Goal: Find specific page/section: Find specific page/section

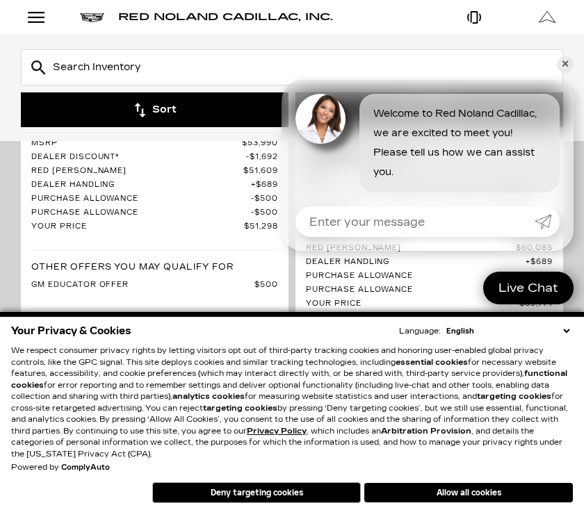
scroll to position [486, 0]
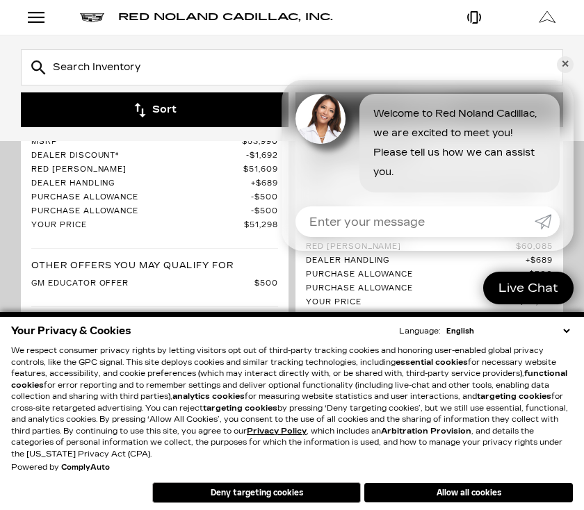
click at [451, 503] on button "Allow all cookies" at bounding box center [468, 492] width 209 height 19
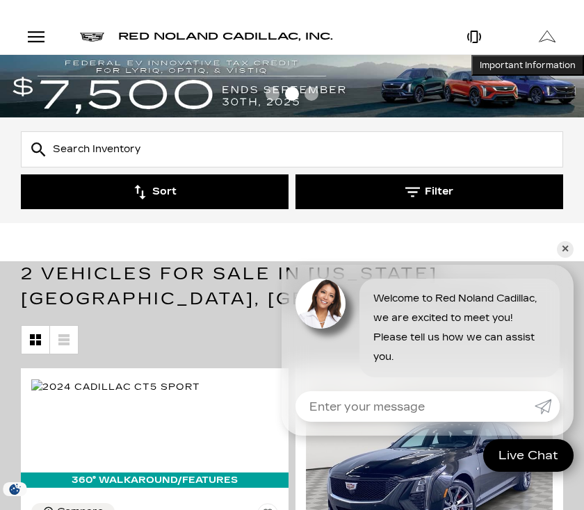
scroll to position [0, 0]
click at [561, 251] on link "✕" at bounding box center [565, 249] width 17 height 17
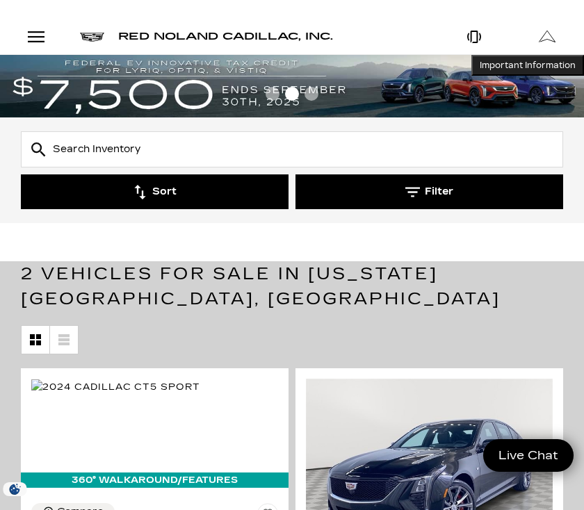
click at [423, 190] on button "Filter" at bounding box center [430, 192] width 268 height 35
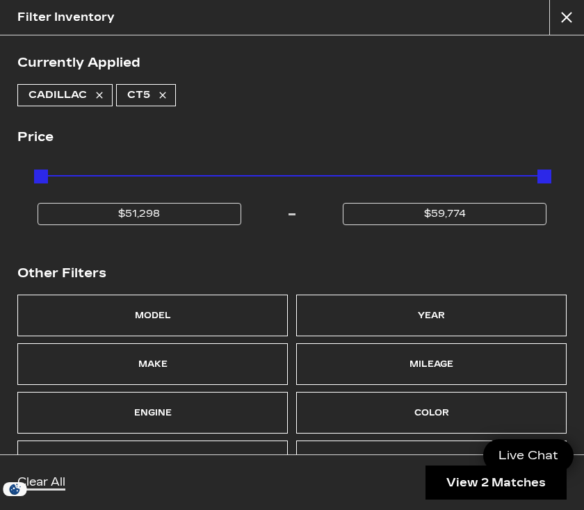
click at [182, 313] on div "Model" at bounding box center [152, 316] width 271 height 42
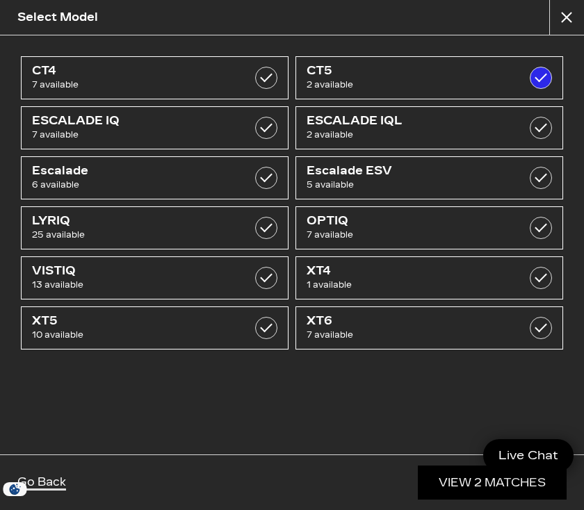
click at [562, 23] on button "close" at bounding box center [566, 17] width 35 height 35
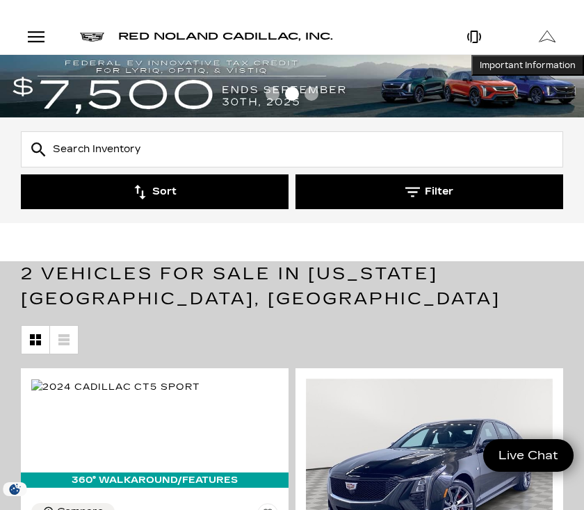
click at [205, 143] on input "Search Inventory" at bounding box center [292, 149] width 542 height 36
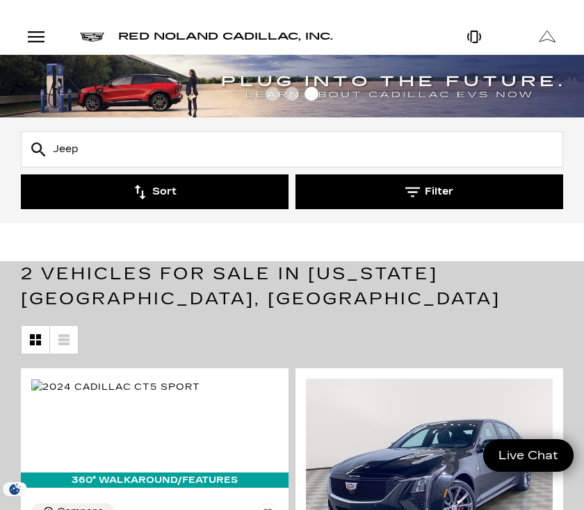
type input "Jeep"
click at [41, 33] on div "Open Menu Modal" at bounding box center [36, 37] width 24 height 17
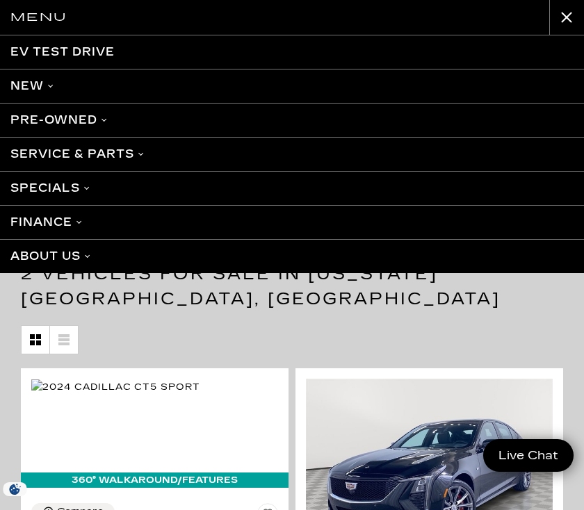
click at [86, 122] on link "Pre-Owned" at bounding box center [292, 120] width 584 height 34
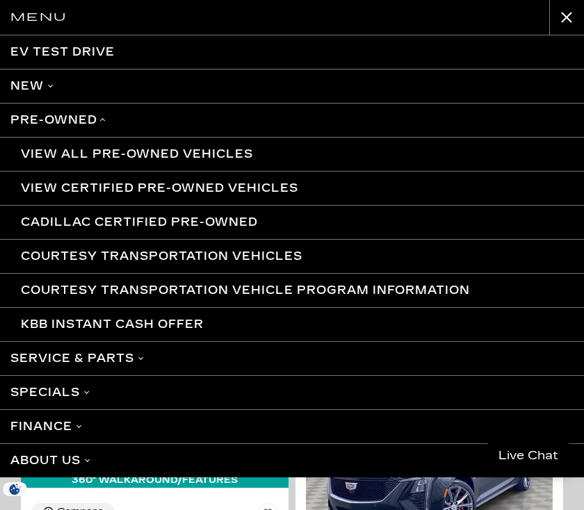
click at [205, 154] on link "View All Pre-Owned Vehicles" at bounding box center [292, 154] width 584 height 34
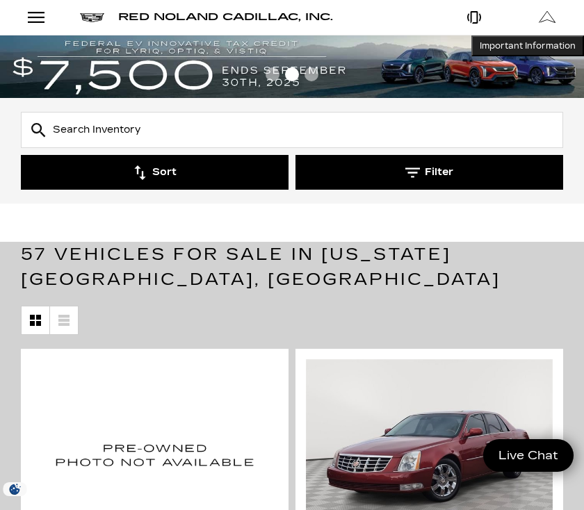
click at [163, 124] on input "text" at bounding box center [292, 130] width 542 height 36
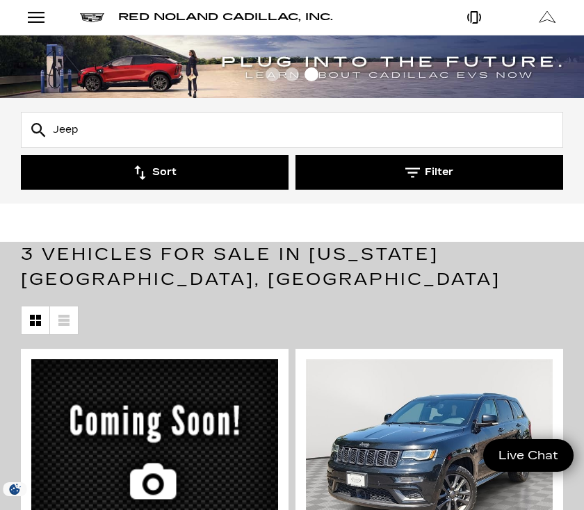
type input "Jeep"
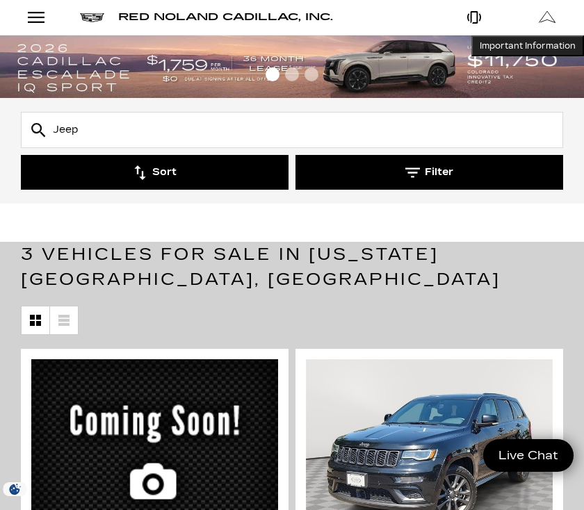
type input "Jee"
